Goal: Find specific page/section: Find specific page/section

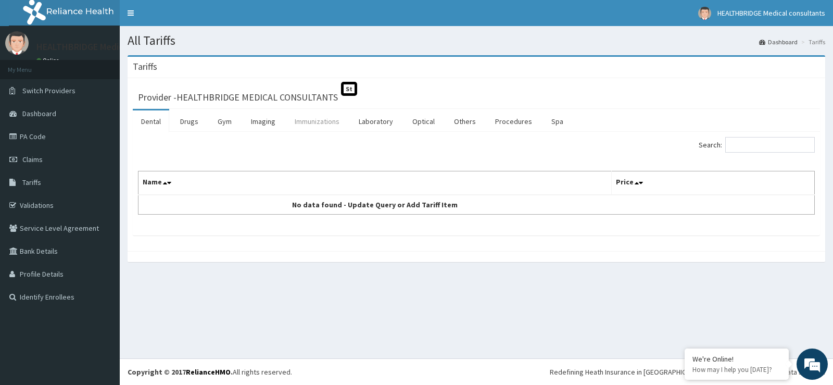
click at [317, 126] on link "Immunizations" at bounding box center [316, 121] width 61 height 22
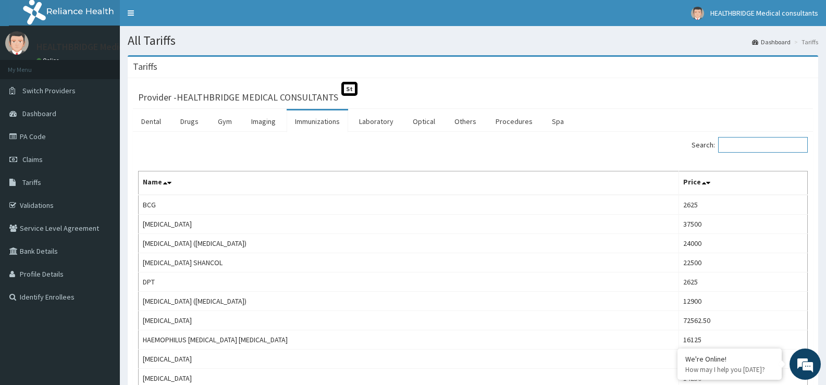
click at [760, 146] on input "Search:" at bounding box center [763, 145] width 90 height 16
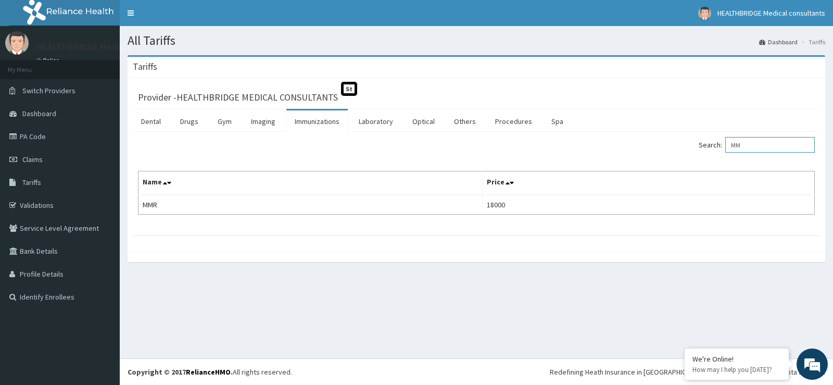
type input "M"
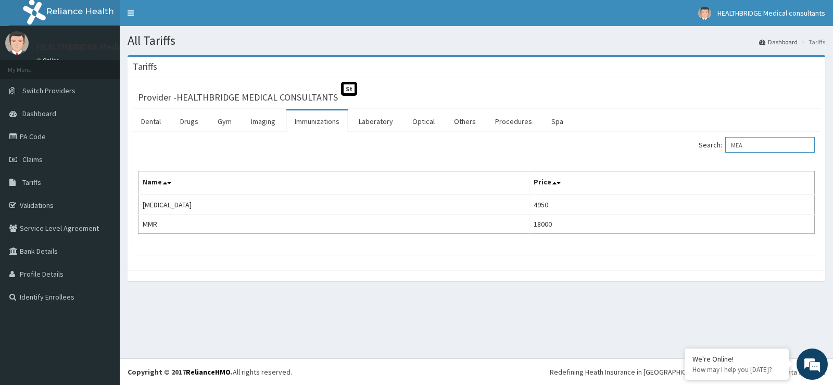
type input "MEA"
click at [77, 131] on link "PA Code" at bounding box center [60, 136] width 120 height 23
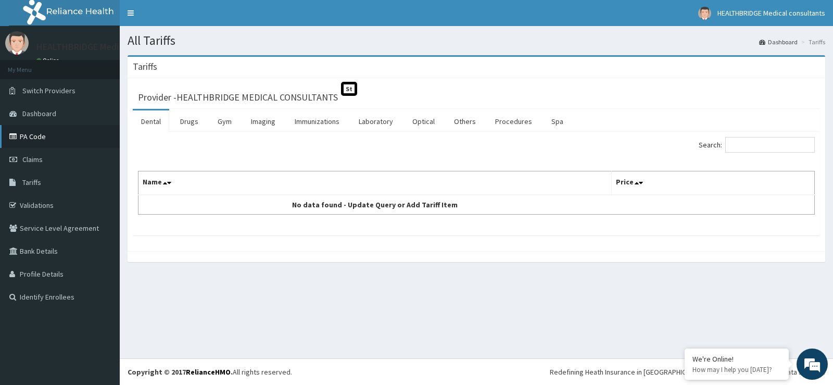
click at [51, 136] on link "PA Code" at bounding box center [60, 136] width 120 height 23
